Goal: Transaction & Acquisition: Download file/media

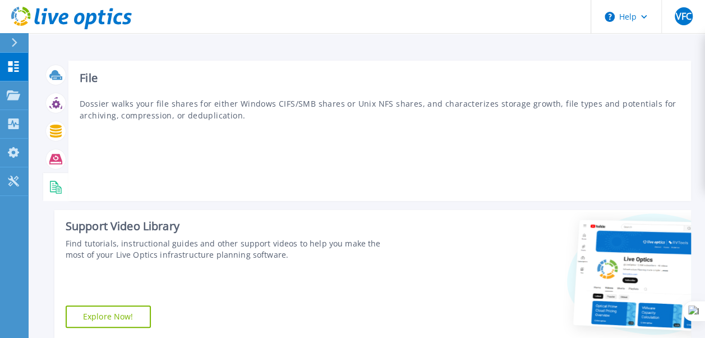
click at [54, 186] on icon at bounding box center [55, 187] width 13 height 13
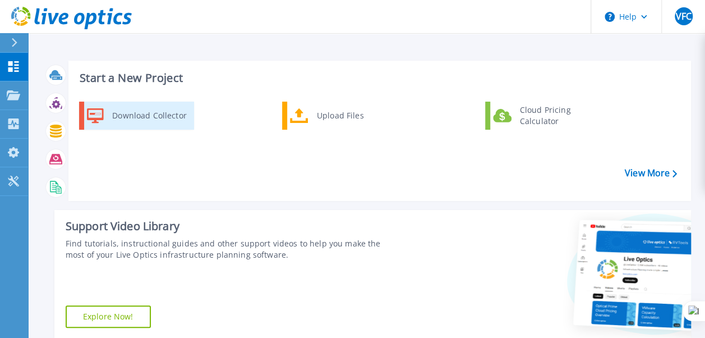
click at [162, 117] on div "Download Collector" at bounding box center [149, 115] width 85 height 22
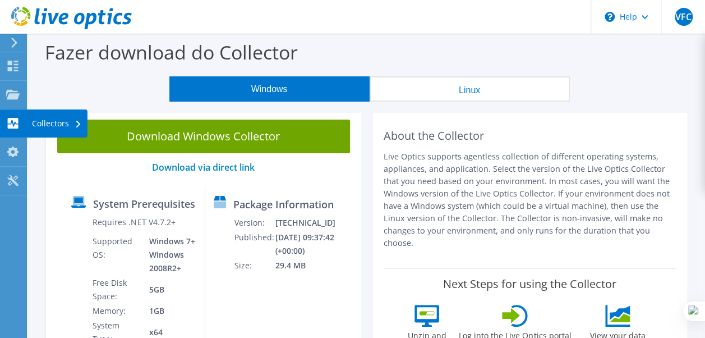
click at [15, 122] on icon at bounding box center [12, 123] width 13 height 11
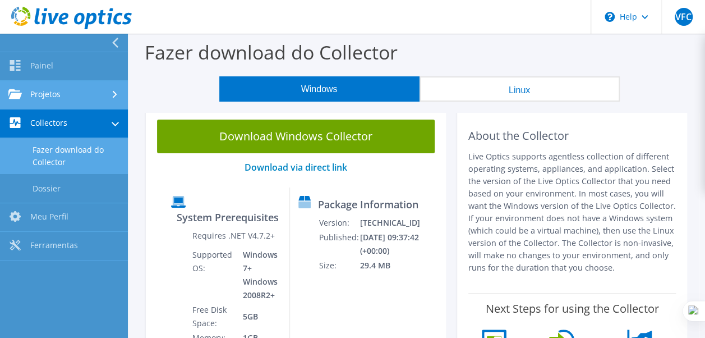
click at [53, 95] on link "Projetos" at bounding box center [64, 95] width 128 height 29
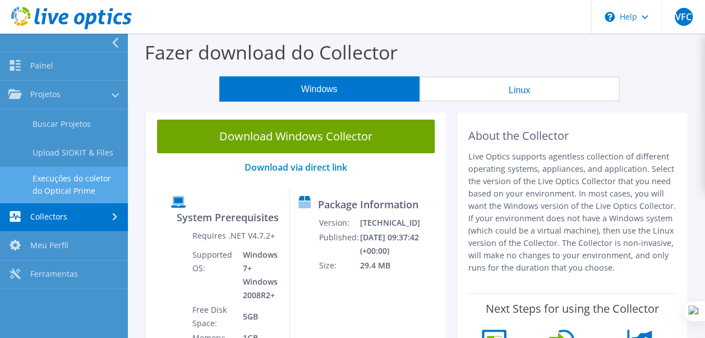
click at [68, 183] on link "Execuções do coletor do Optical Prime" at bounding box center [64, 185] width 128 height 36
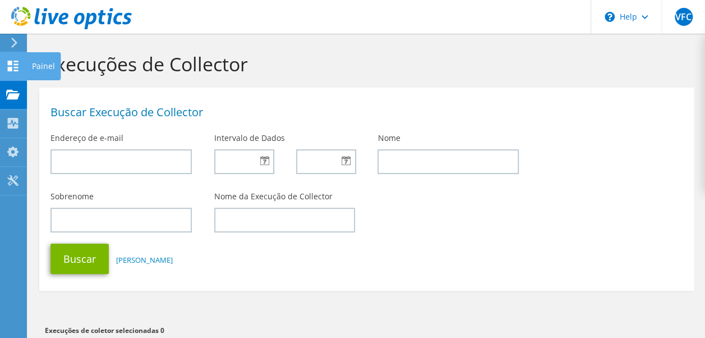
click at [12, 65] on icon at bounding box center [12, 66] width 13 height 11
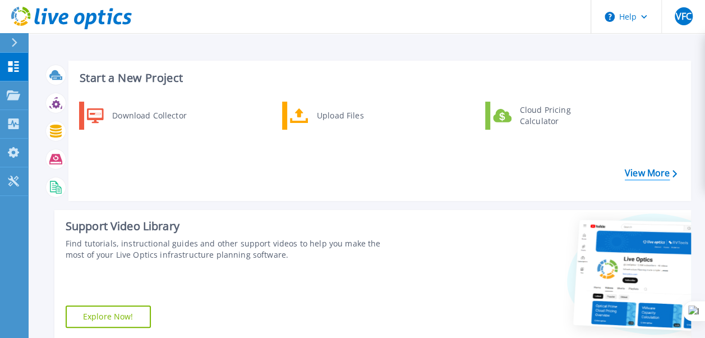
click at [653, 168] on link "View More" at bounding box center [651, 173] width 52 height 11
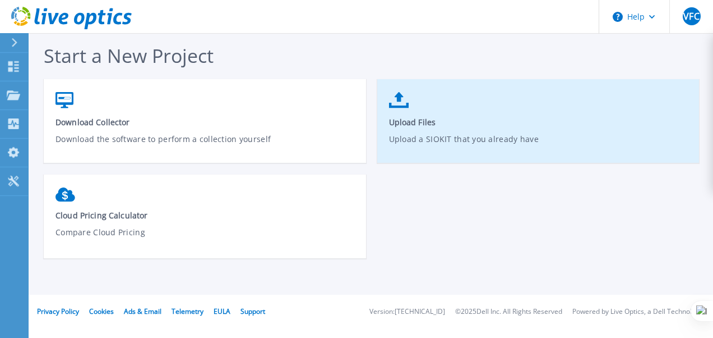
click at [414, 133] on p "Upload a SIOKIT that you already have" at bounding box center [539, 146] width 300 height 26
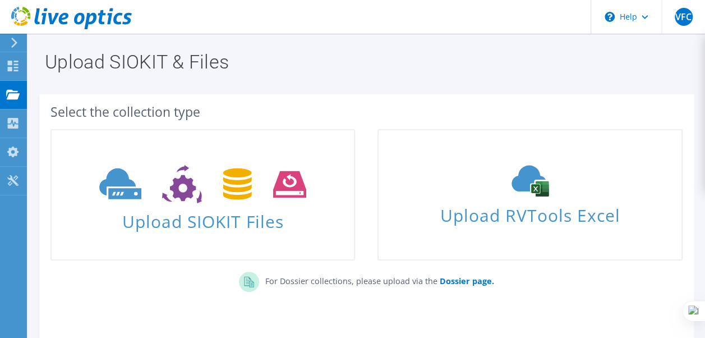
click at [17, 39] on icon at bounding box center [14, 43] width 8 height 10
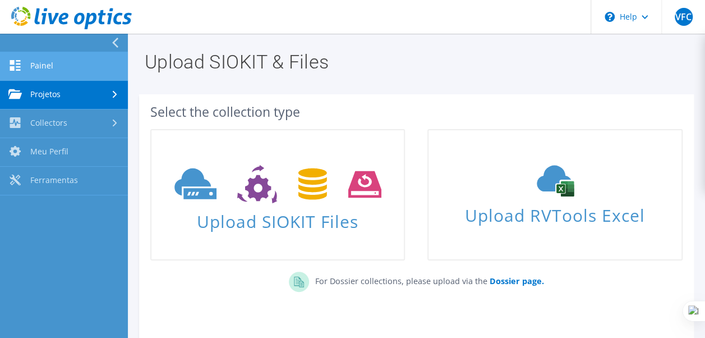
click at [76, 67] on link "Painel" at bounding box center [64, 66] width 128 height 29
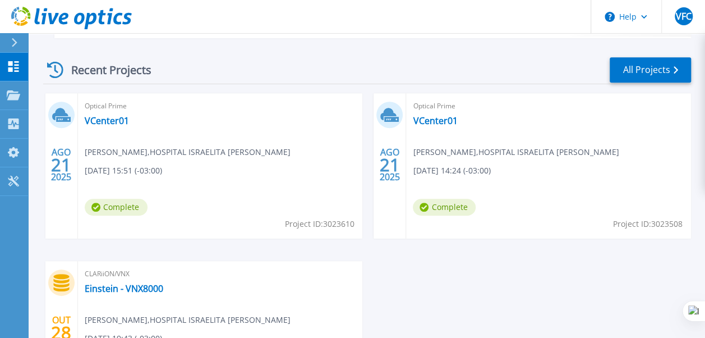
scroll to position [288, 0]
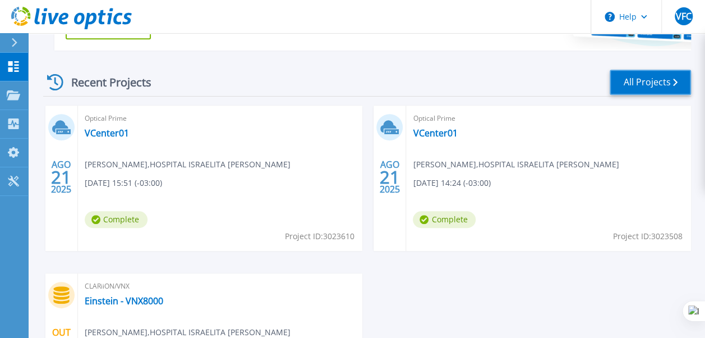
click at [652, 84] on link "All Projects" at bounding box center [650, 82] width 81 height 25
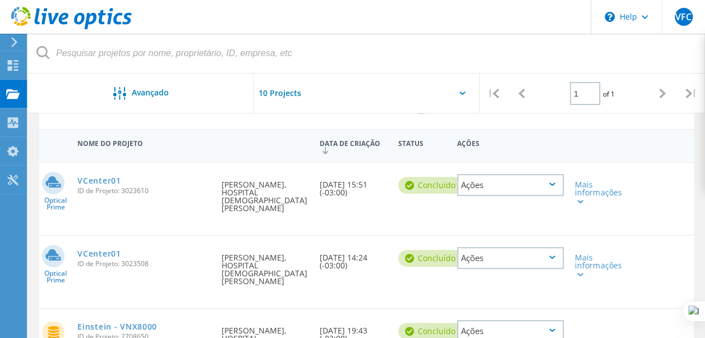
scroll to position [149, 0]
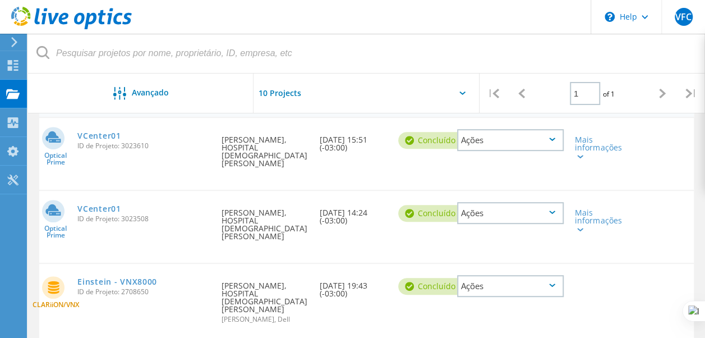
click at [552, 136] on div "Ações" at bounding box center [510, 140] width 107 height 22
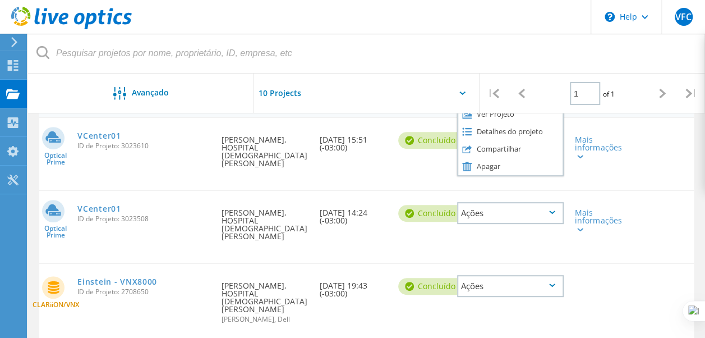
click at [681, 155] on div "Optical Prime VCenter01 ID de Projeto: 3023610 Solicitado por Vinicius Fernande…" at bounding box center [366, 154] width 655 height 72
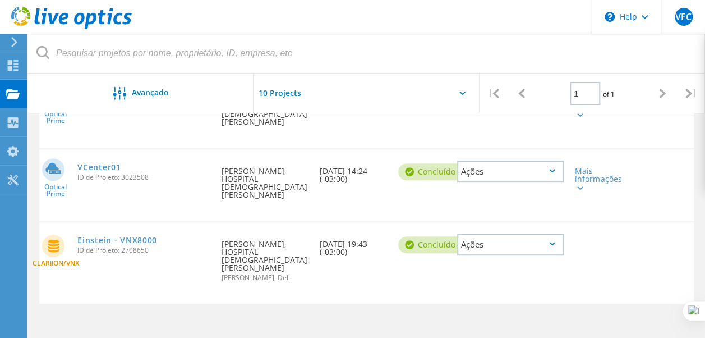
scroll to position [205, 0]
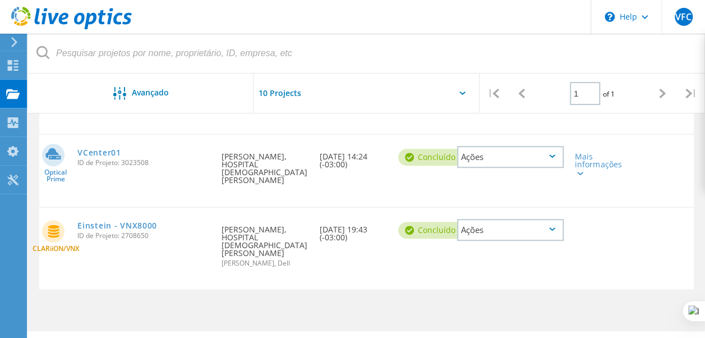
click at [555, 226] on div "Ações" at bounding box center [510, 230] width 107 height 22
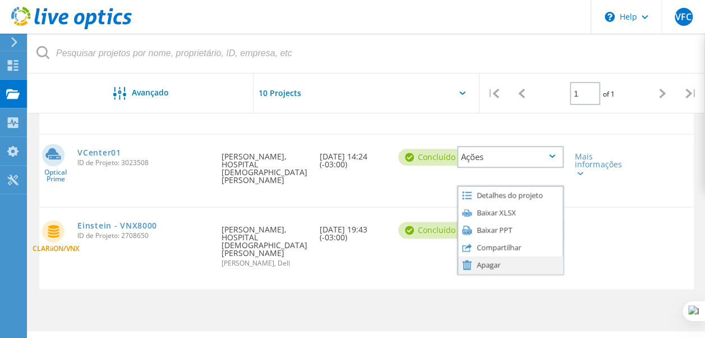
click at [489, 264] on div "Apagar" at bounding box center [510, 264] width 104 height 17
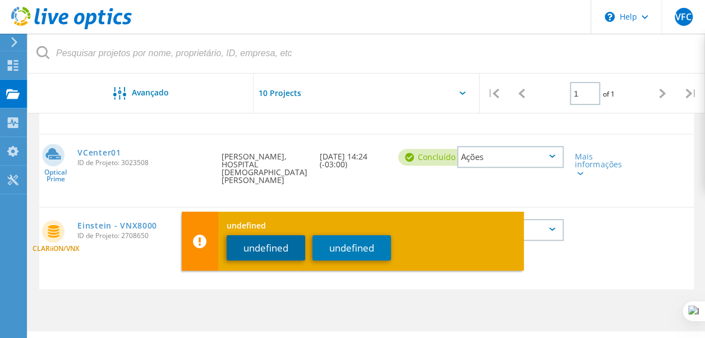
click at [283, 247] on button "undefined" at bounding box center [266, 247] width 79 height 25
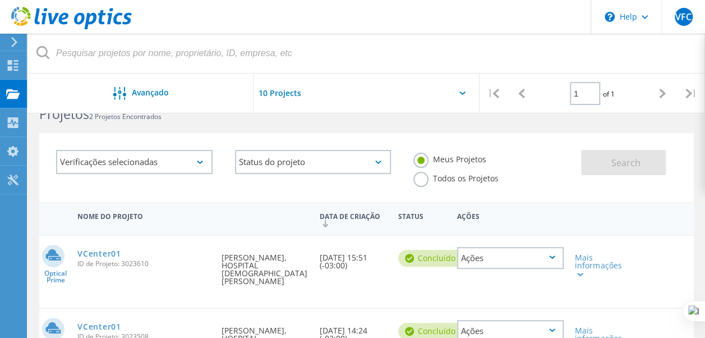
scroll to position [0, 0]
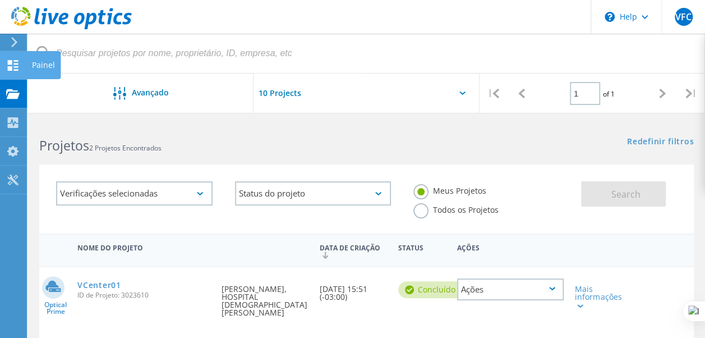
click at [17, 65] on icon at bounding box center [12, 65] width 13 height 11
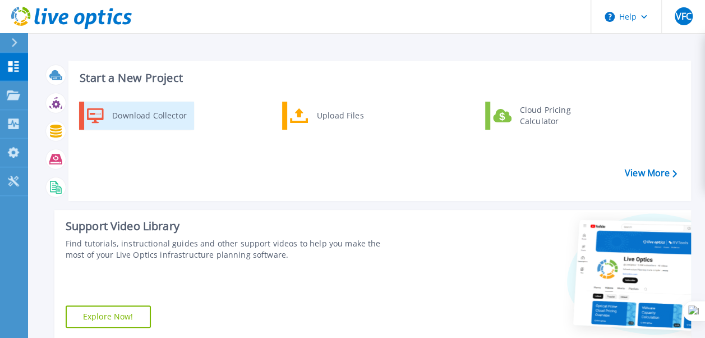
click at [148, 117] on div "Download Collector" at bounding box center [149, 115] width 85 height 22
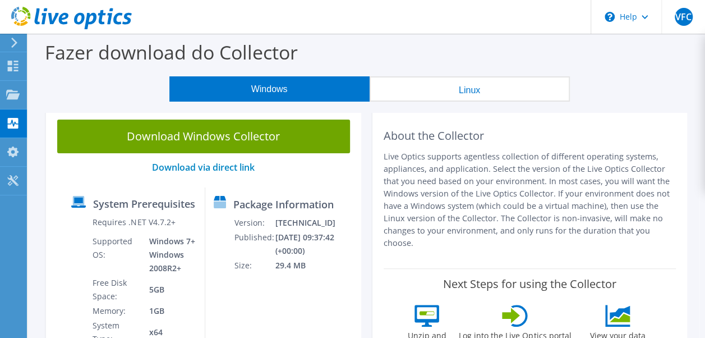
click at [312, 89] on button "Windows" at bounding box center [269, 88] width 200 height 25
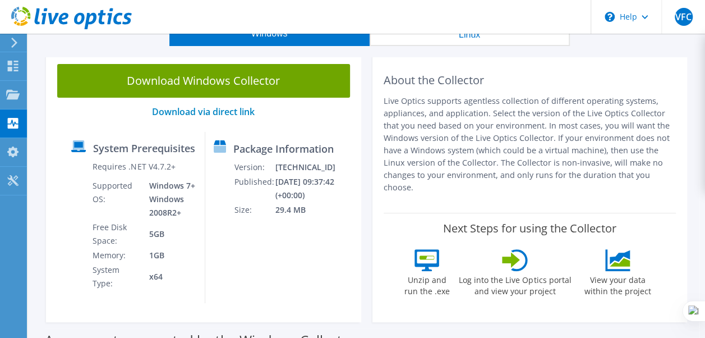
scroll to position [56, 0]
